Goal: Task Accomplishment & Management: Manage account settings

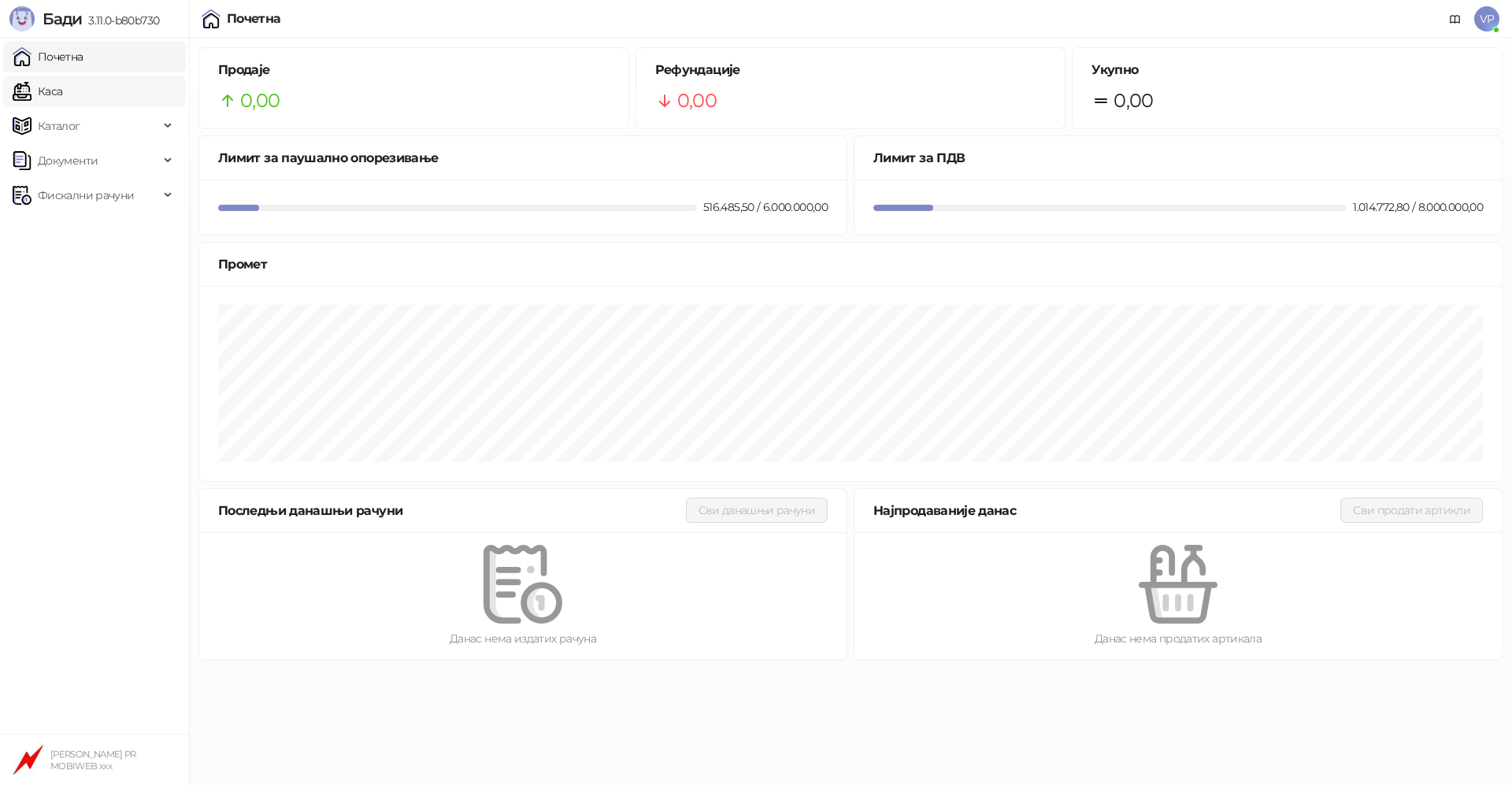
drag, startPoint x: 68, startPoint y: 0, endPoint x: 117, endPoint y: 92, distance: 104.2
click at [62, 92] on link "Каса" at bounding box center [37, 91] width 50 height 31
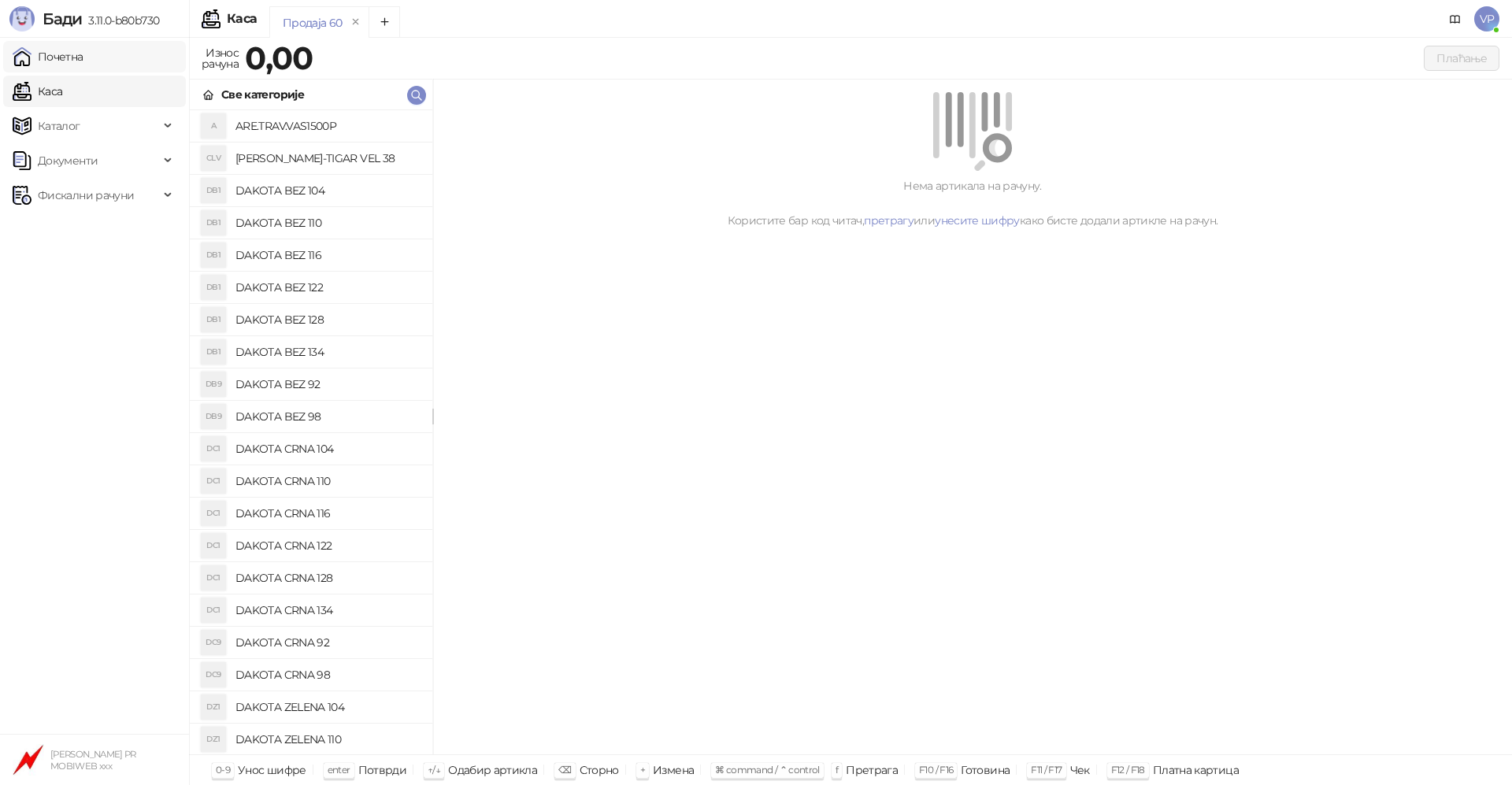
click at [76, 60] on link "Почетна" at bounding box center [48, 56] width 71 height 31
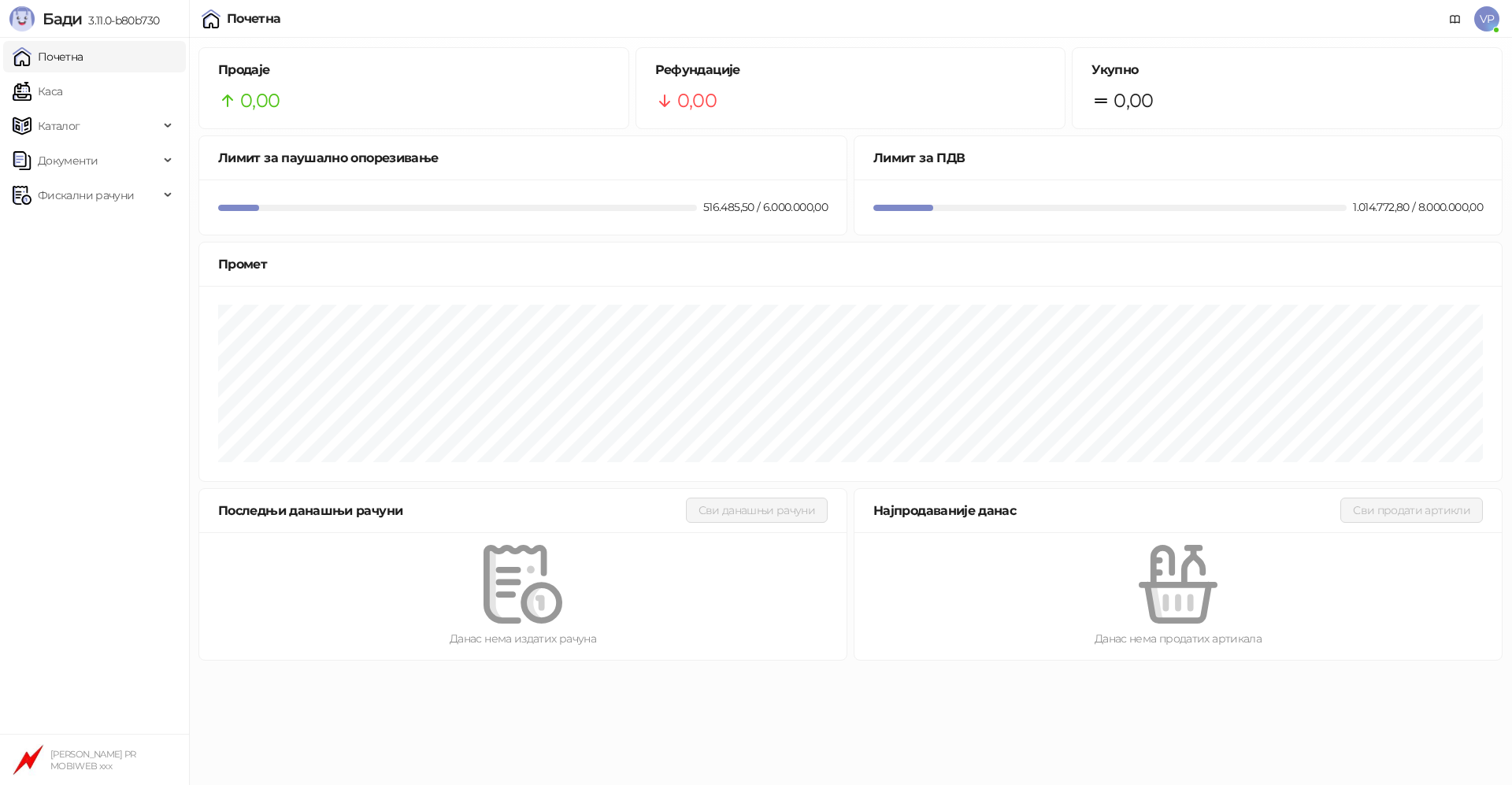
click at [1487, 15] on span "VP" at bounding box center [1486, 19] width 25 height 25
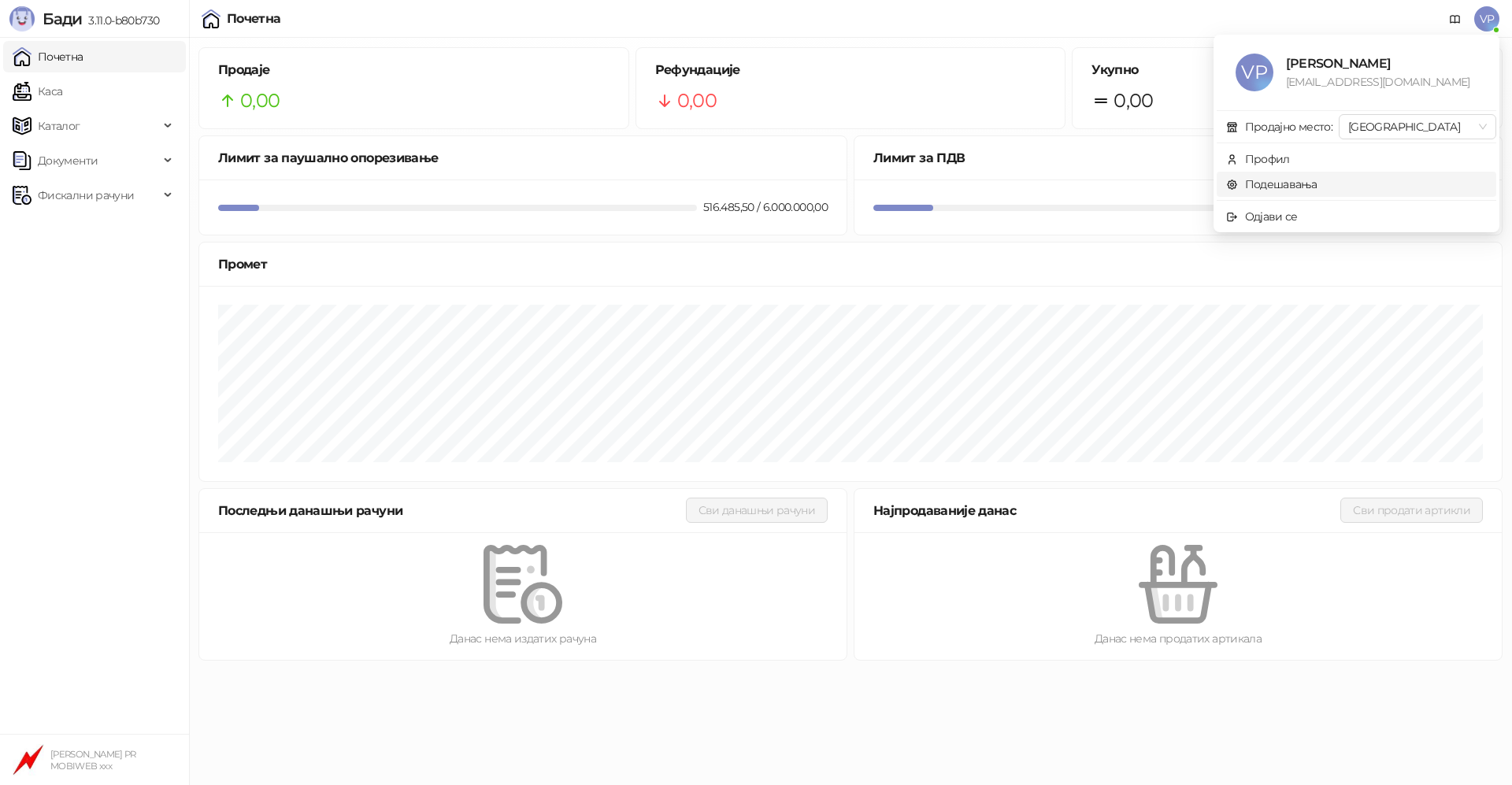
click at [1314, 182] on link "Подешавања" at bounding box center [1272, 184] width 91 height 14
